Goal: Task Accomplishment & Management: Use online tool/utility

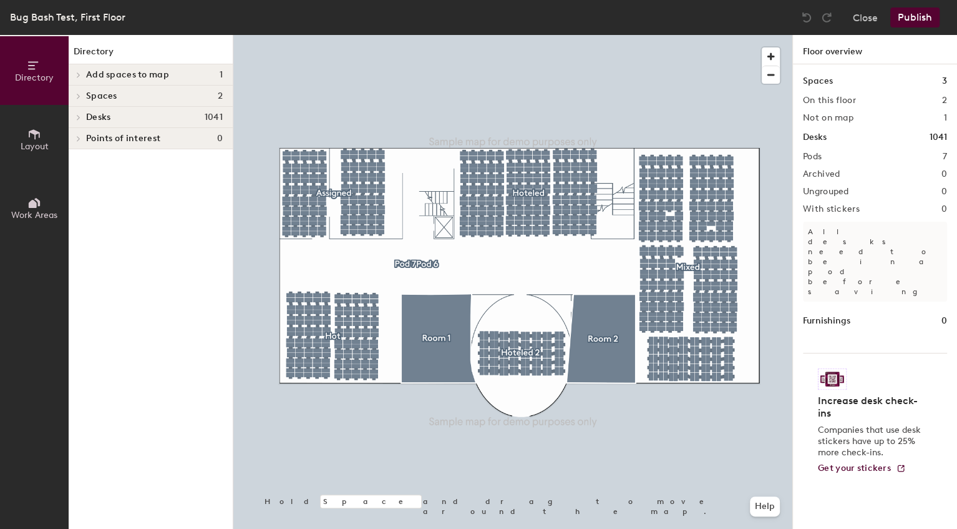
click at [153, 112] on h4 "Desks 1041" at bounding box center [154, 117] width 137 height 10
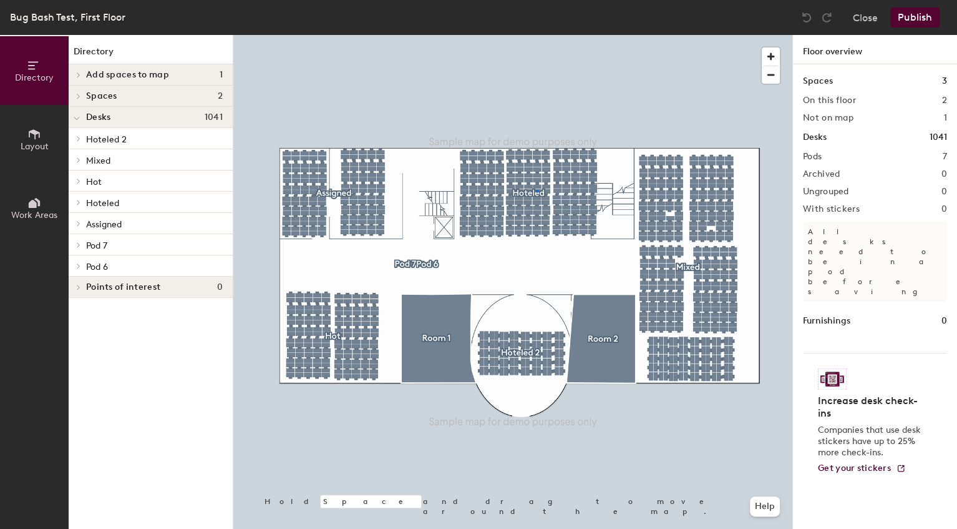
click at [536, 35] on div at bounding box center [512, 35] width 559 height 0
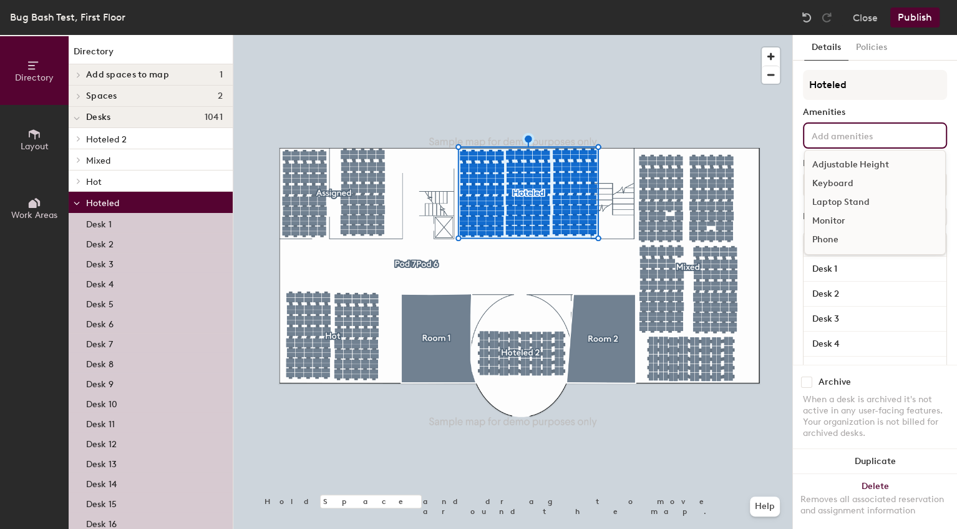
click at [895, 140] on input at bounding box center [865, 134] width 112 height 15
click at [889, 165] on div "Adjustable Height" at bounding box center [875, 164] width 140 height 19
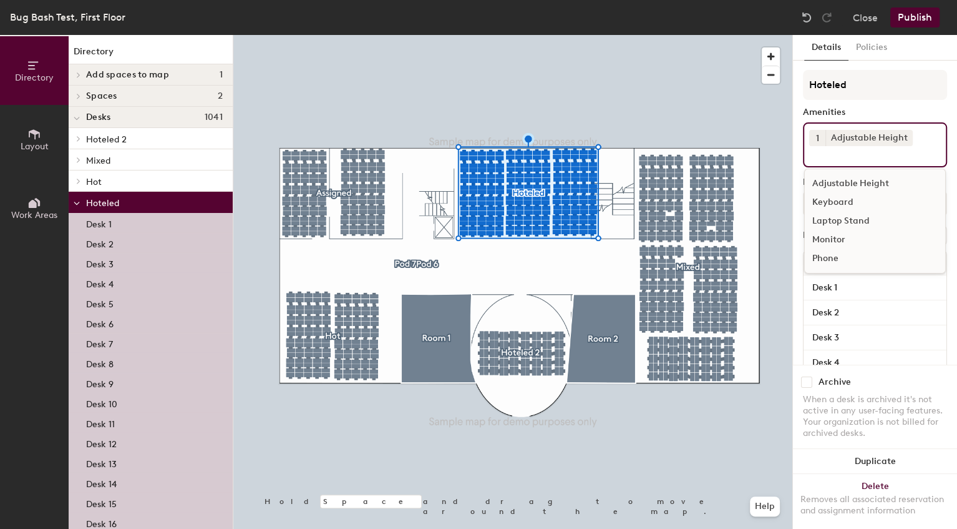
click at [896, 160] on input at bounding box center [865, 153] width 112 height 15
click at [857, 210] on div "Keyboard" at bounding box center [875, 202] width 140 height 19
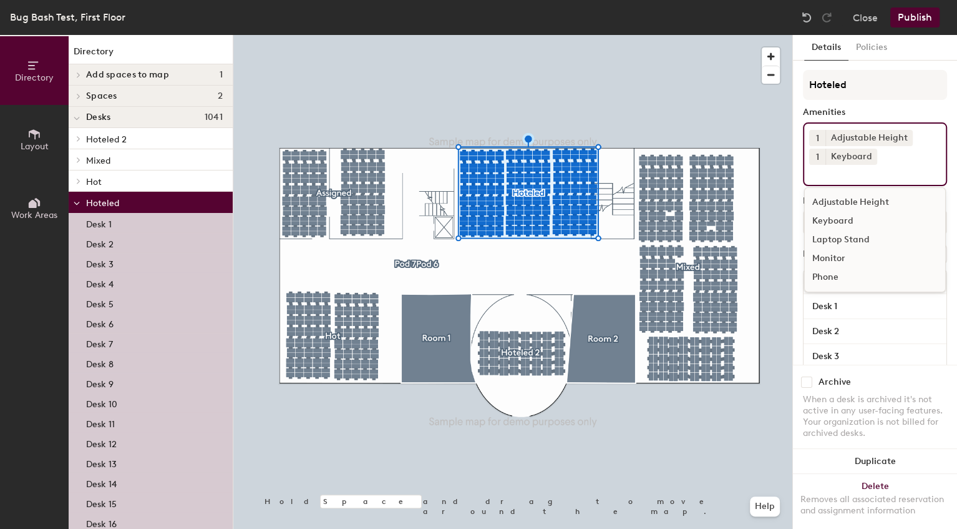
click at [882, 178] on input at bounding box center [865, 172] width 112 height 15
click at [864, 237] on div "Laptop Stand" at bounding box center [875, 239] width 140 height 19
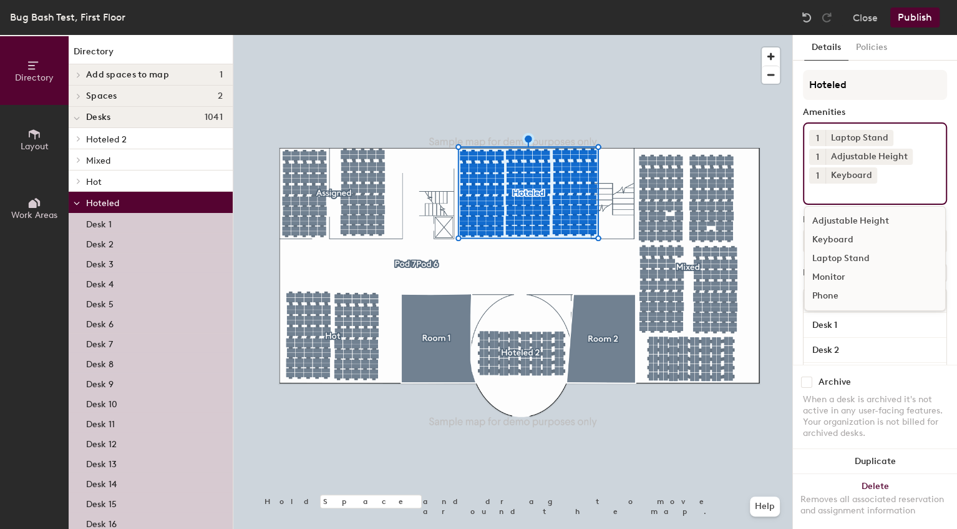
click at [927, 18] on button "Publish" at bounding box center [915, 17] width 49 height 20
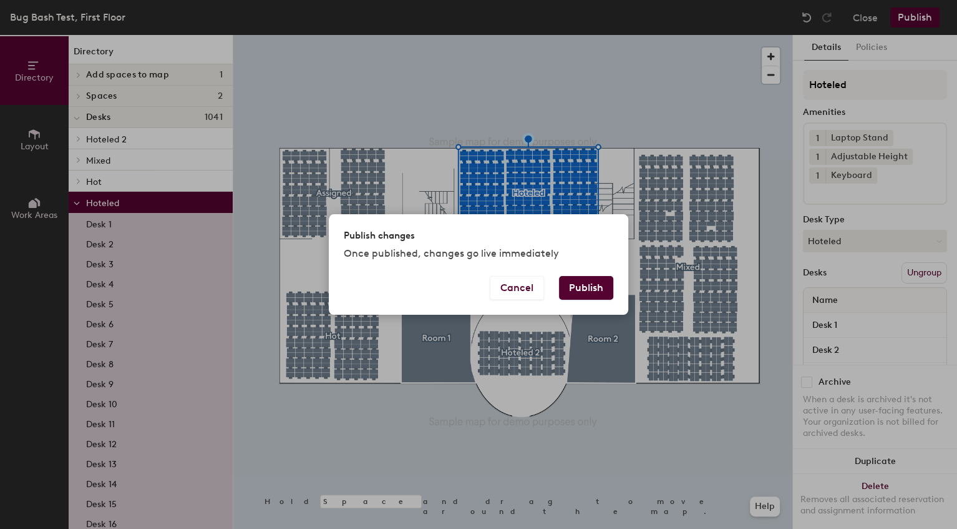
click at [582, 282] on button "Publish" at bounding box center [586, 288] width 54 height 24
